Goal: Task Accomplishment & Management: Use online tool/utility

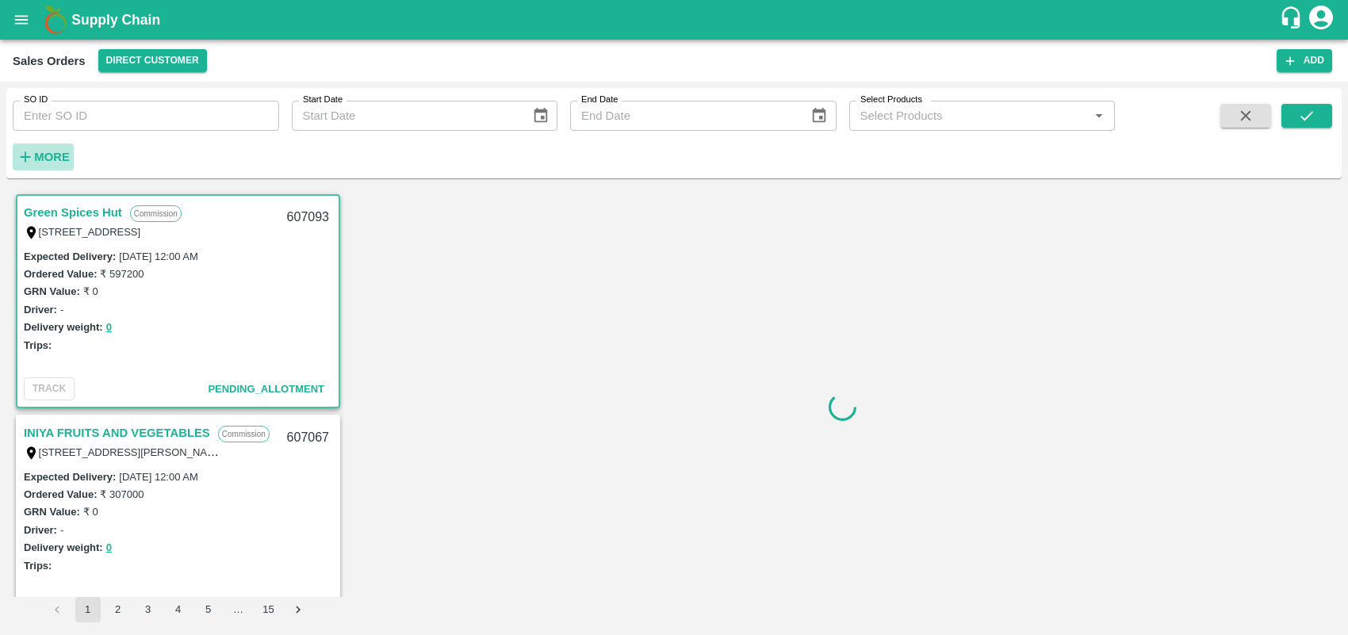
click at [34, 157] on strong "More" at bounding box center [52, 157] width 36 height 13
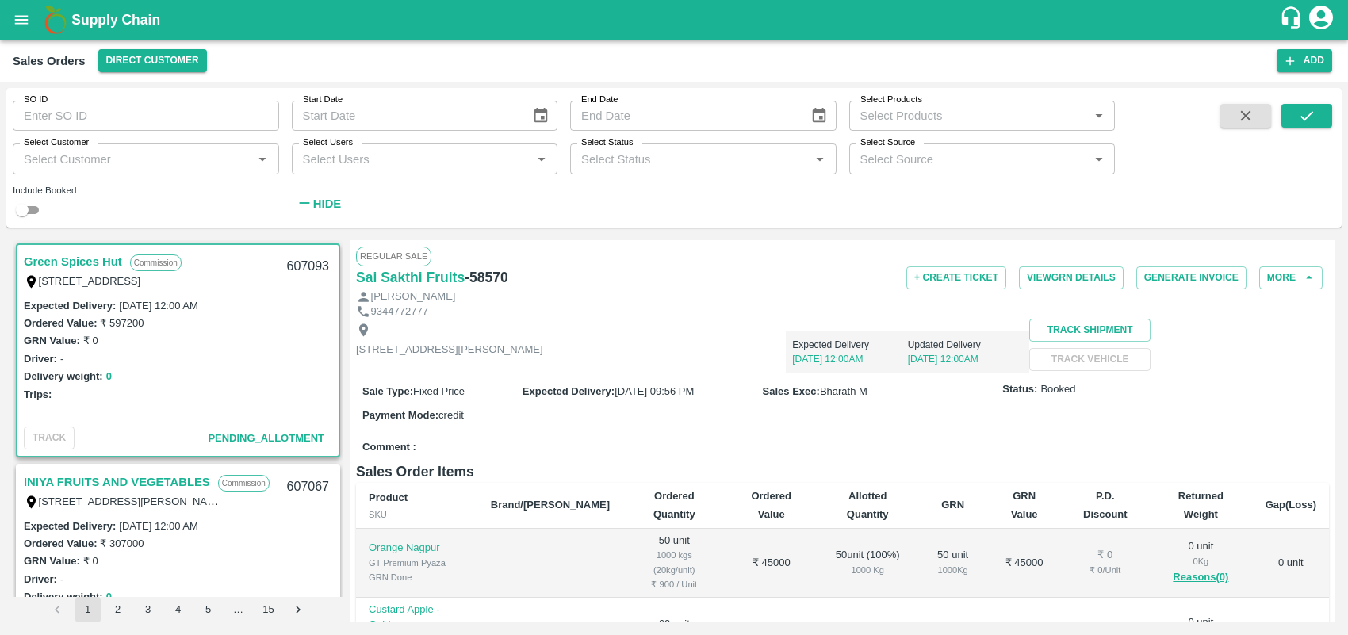
click at [190, 161] on input "Select Customer" at bounding box center [132, 158] width 231 height 21
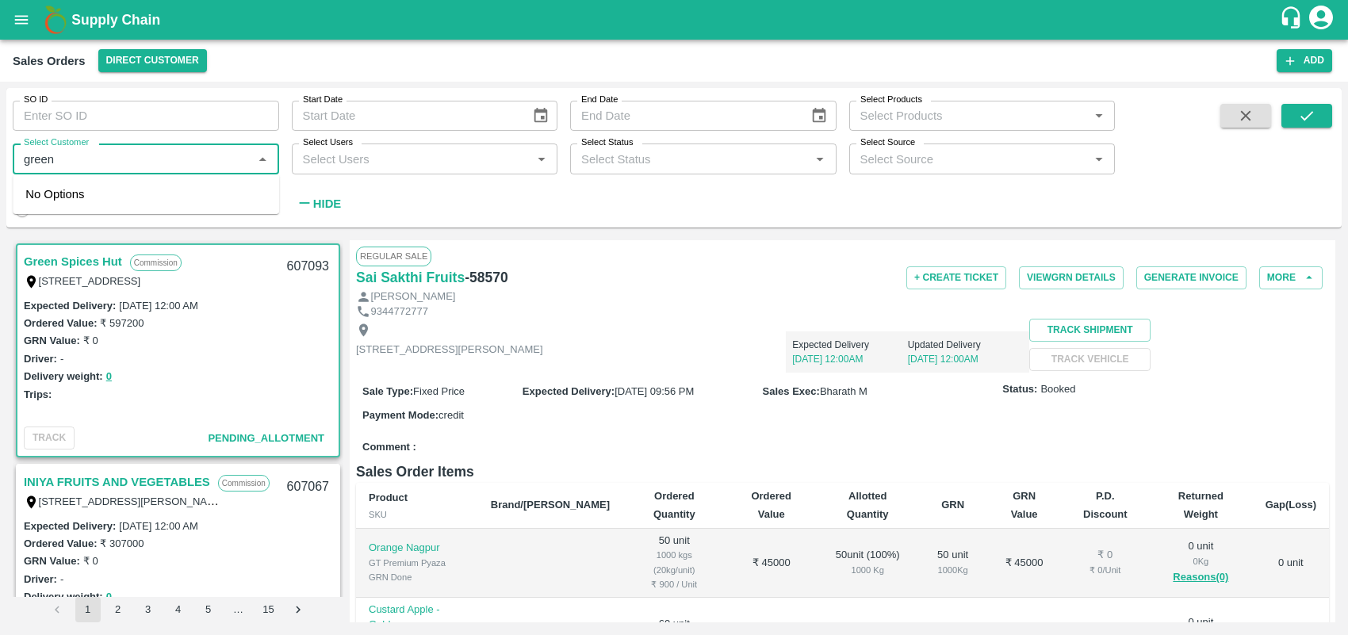
type input "green s"
click at [38, 208] on input "checkbox" at bounding box center [41, 202] width 32 height 32
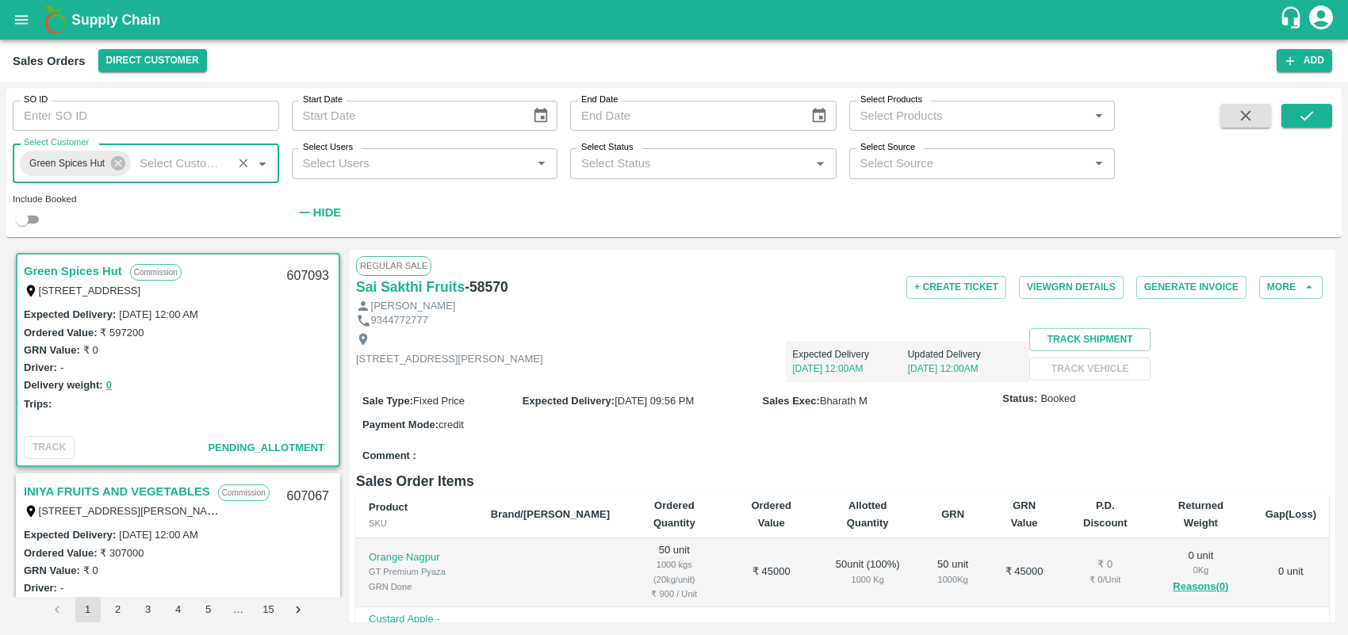
click at [36, 218] on input "checkbox" at bounding box center [22, 219] width 57 height 19
checkbox input "true"
click at [1309, 109] on icon "submit" at bounding box center [1306, 115] width 17 height 17
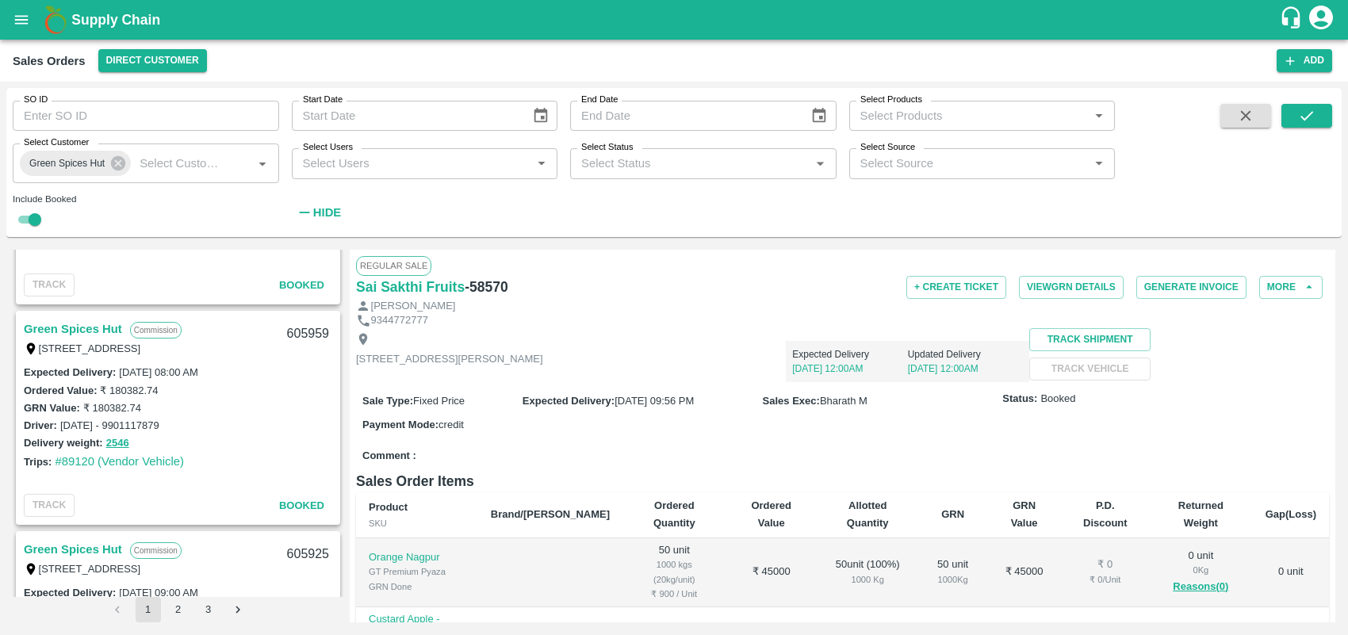
scroll to position [3201, 0]
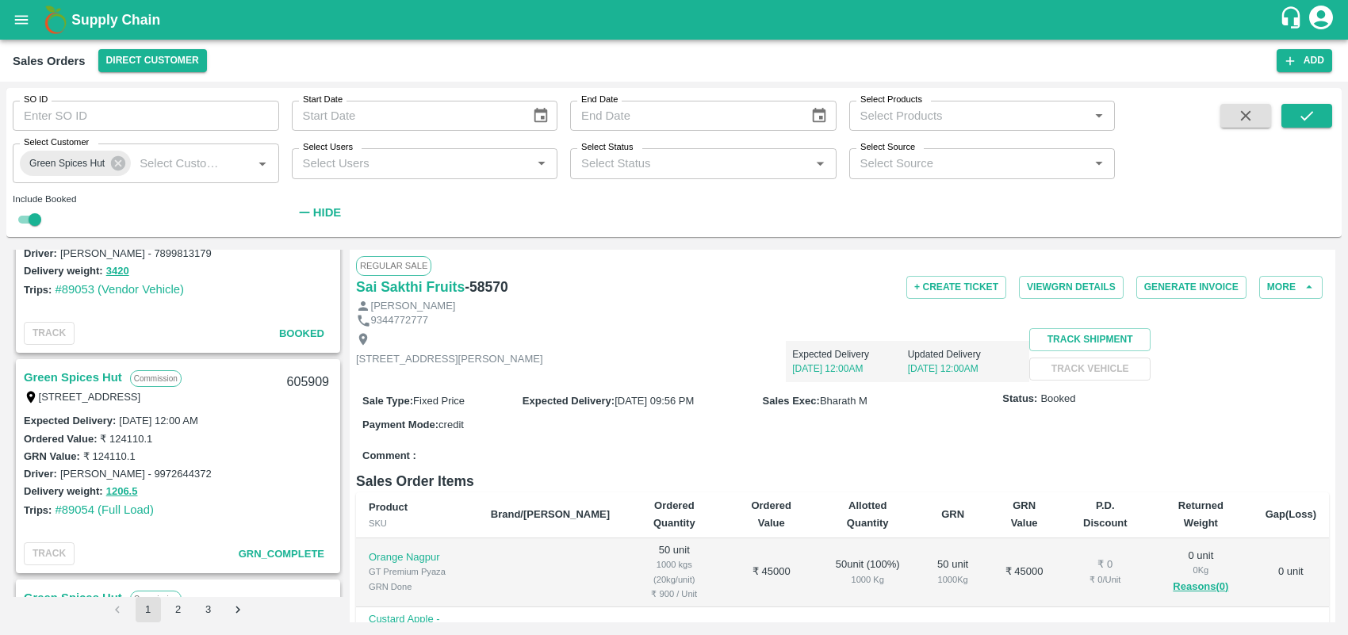
click at [92, 374] on link "Green Spices Hut" at bounding box center [73, 377] width 98 height 21
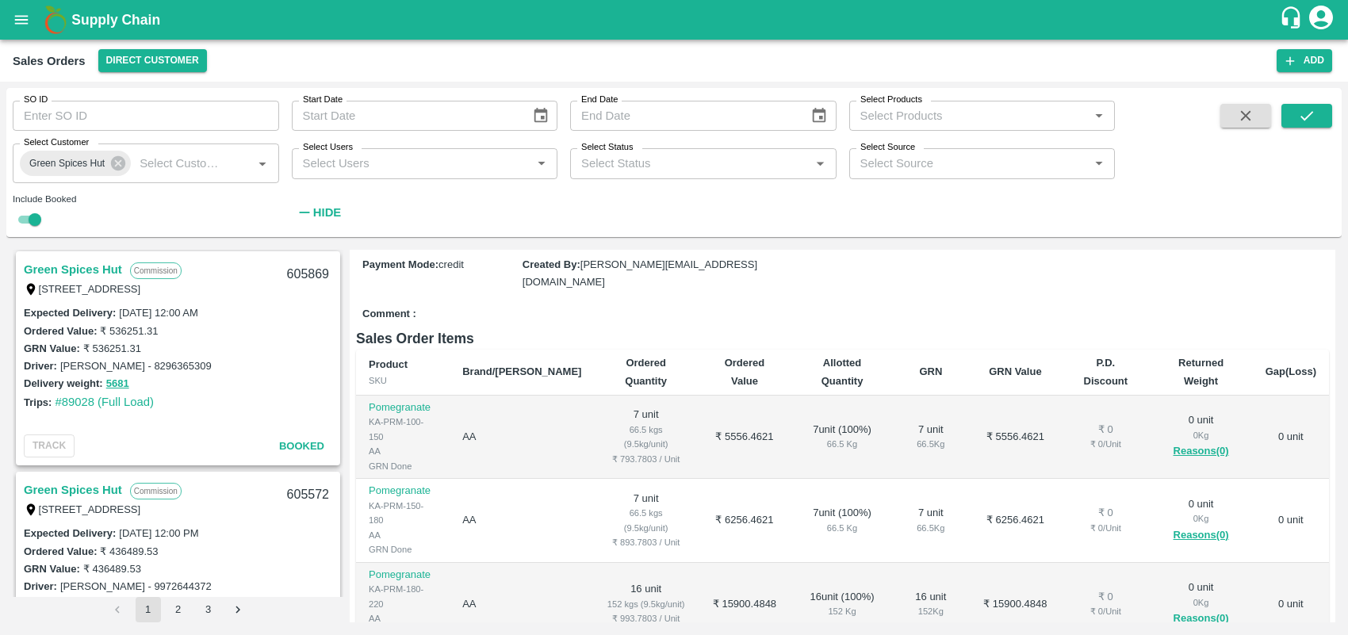
scroll to position [3688, 0]
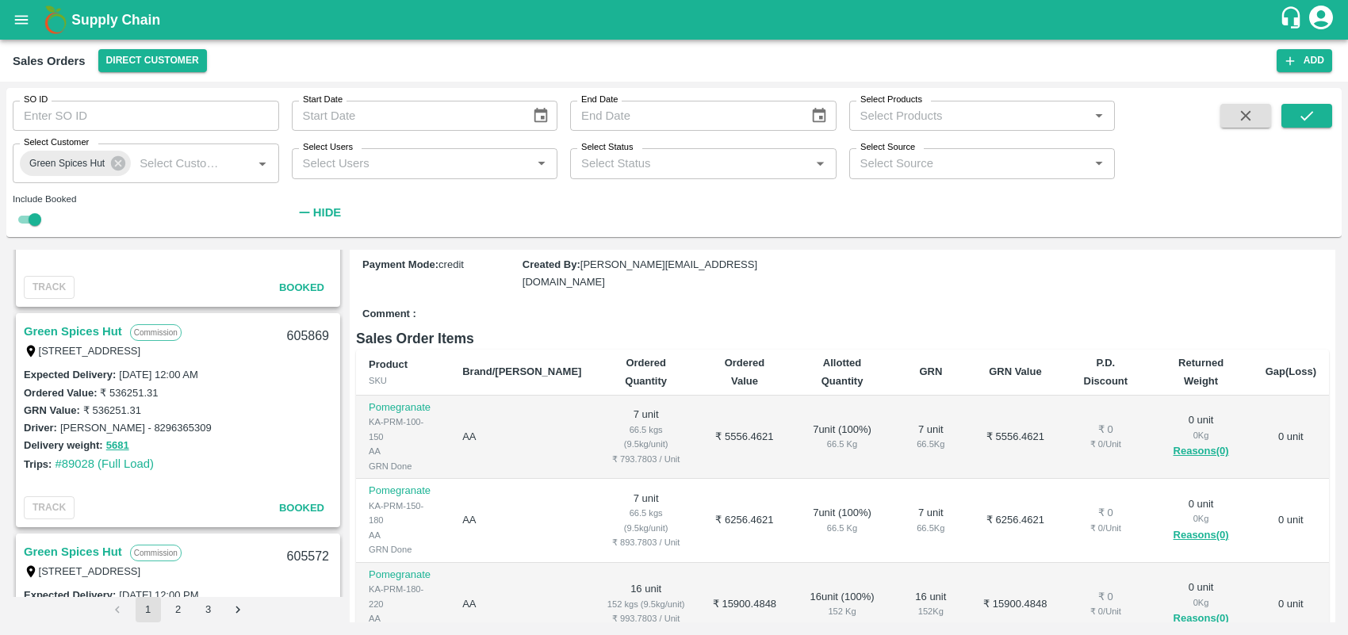
click at [71, 328] on link "Green Spices Hut" at bounding box center [73, 331] width 98 height 21
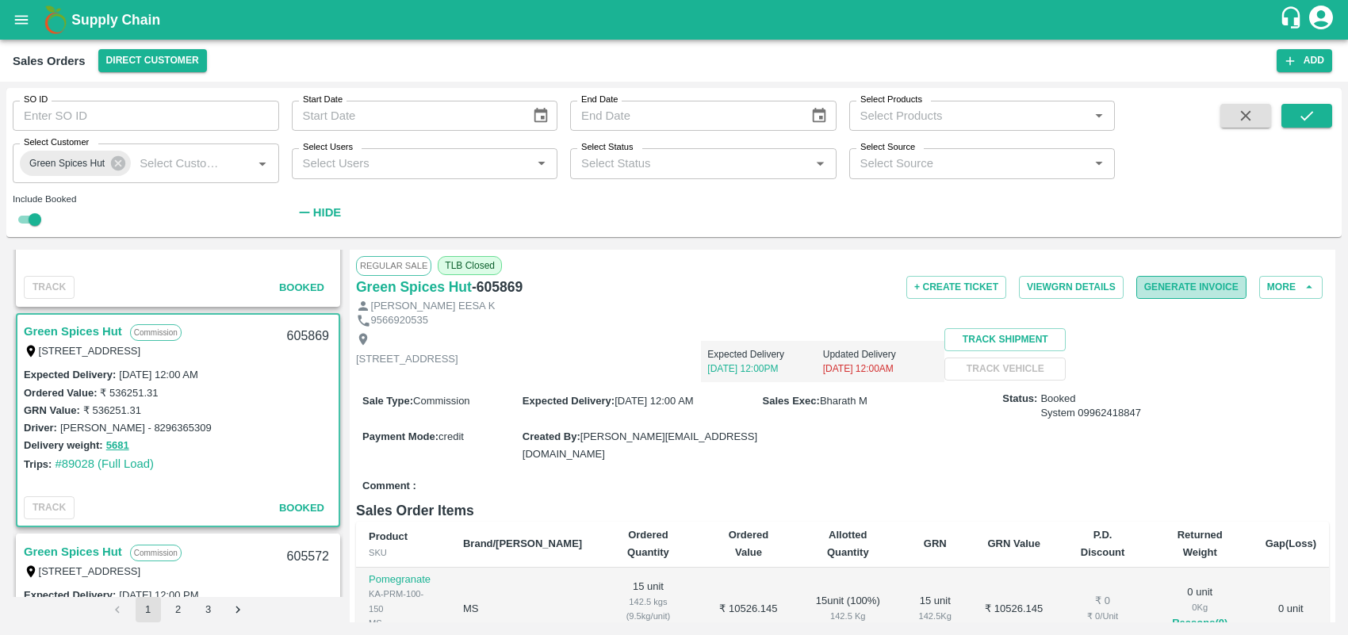
click at [1167, 284] on button "Generate Invoice" at bounding box center [1192, 287] width 110 height 23
